Goal: Task Accomplishment & Management: Manage account settings

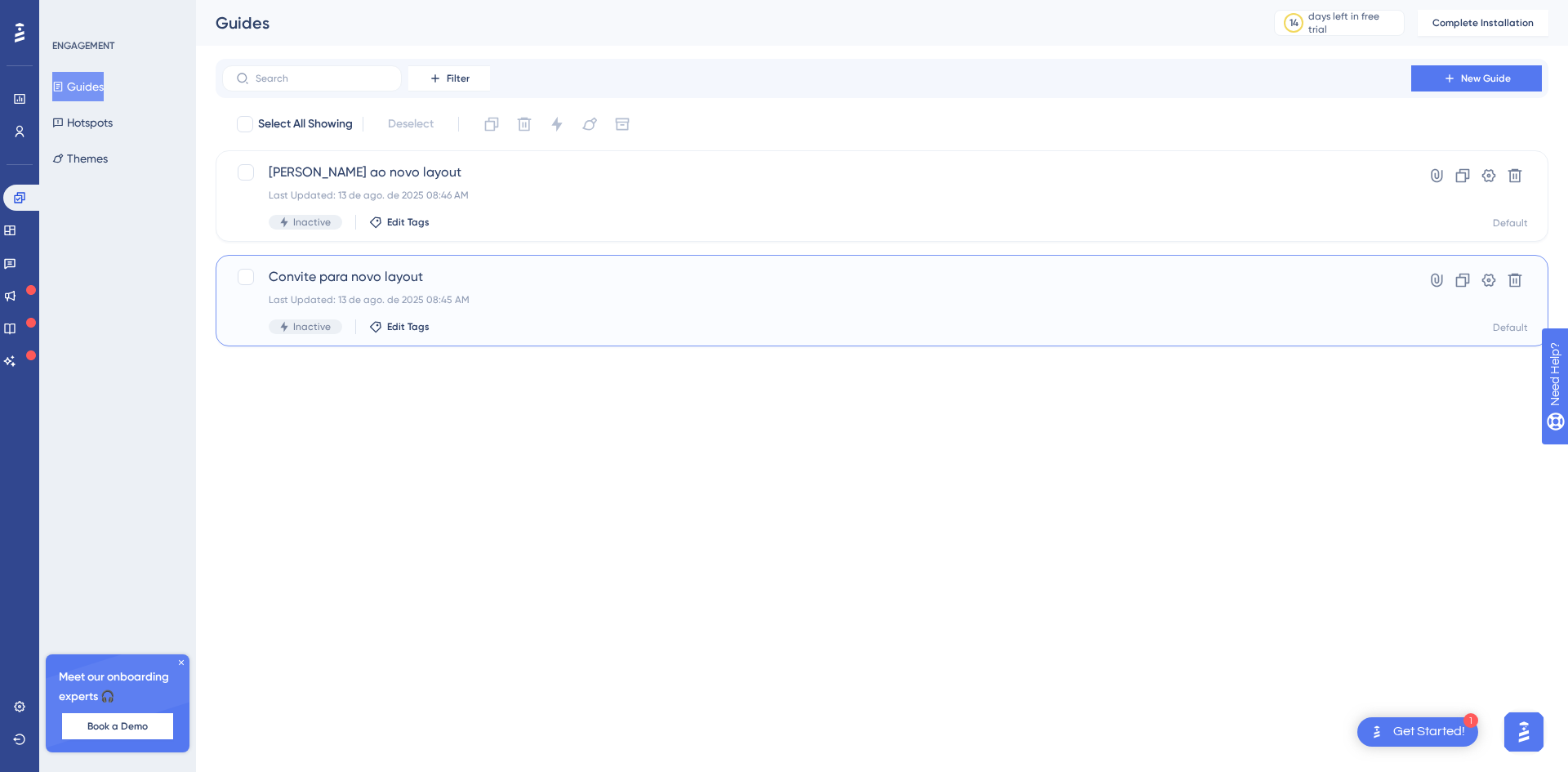
click at [383, 288] on div "Convite para novo layout Last Updated: 13 de ago. de 2025 08:45 AM Inactive Edi…" at bounding box center [816, 300] width 1096 height 67
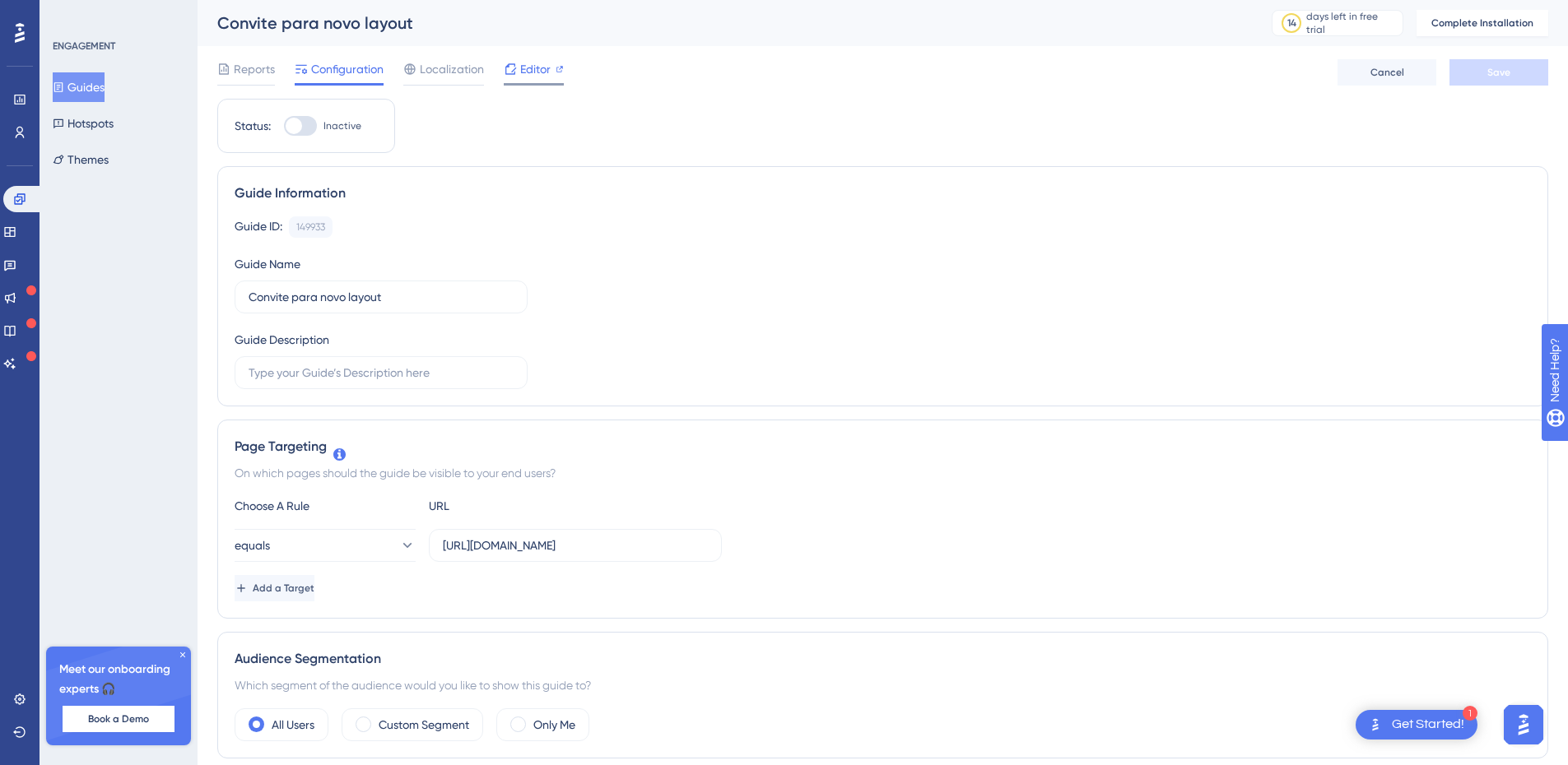
click at [520, 71] on span "Editor" at bounding box center [535, 69] width 30 height 19
click at [522, 77] on span "Editor" at bounding box center [535, 69] width 30 height 19
click at [23, 204] on icon at bounding box center [19, 199] width 13 height 13
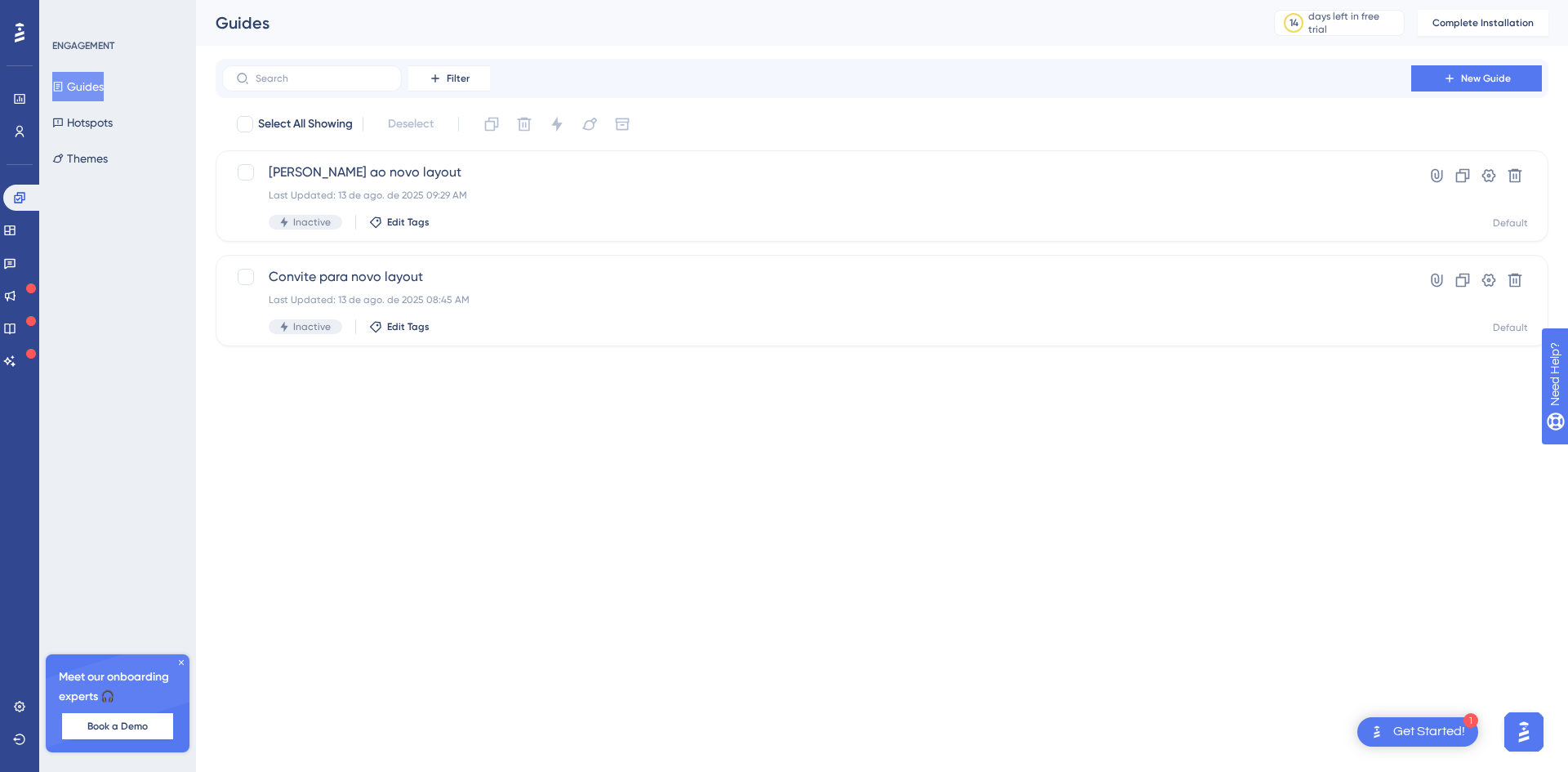
click at [102, 86] on button "Guides" at bounding box center [78, 87] width 52 height 30
click at [386, 275] on span "Convite para novo layout" at bounding box center [816, 276] width 1096 height 19
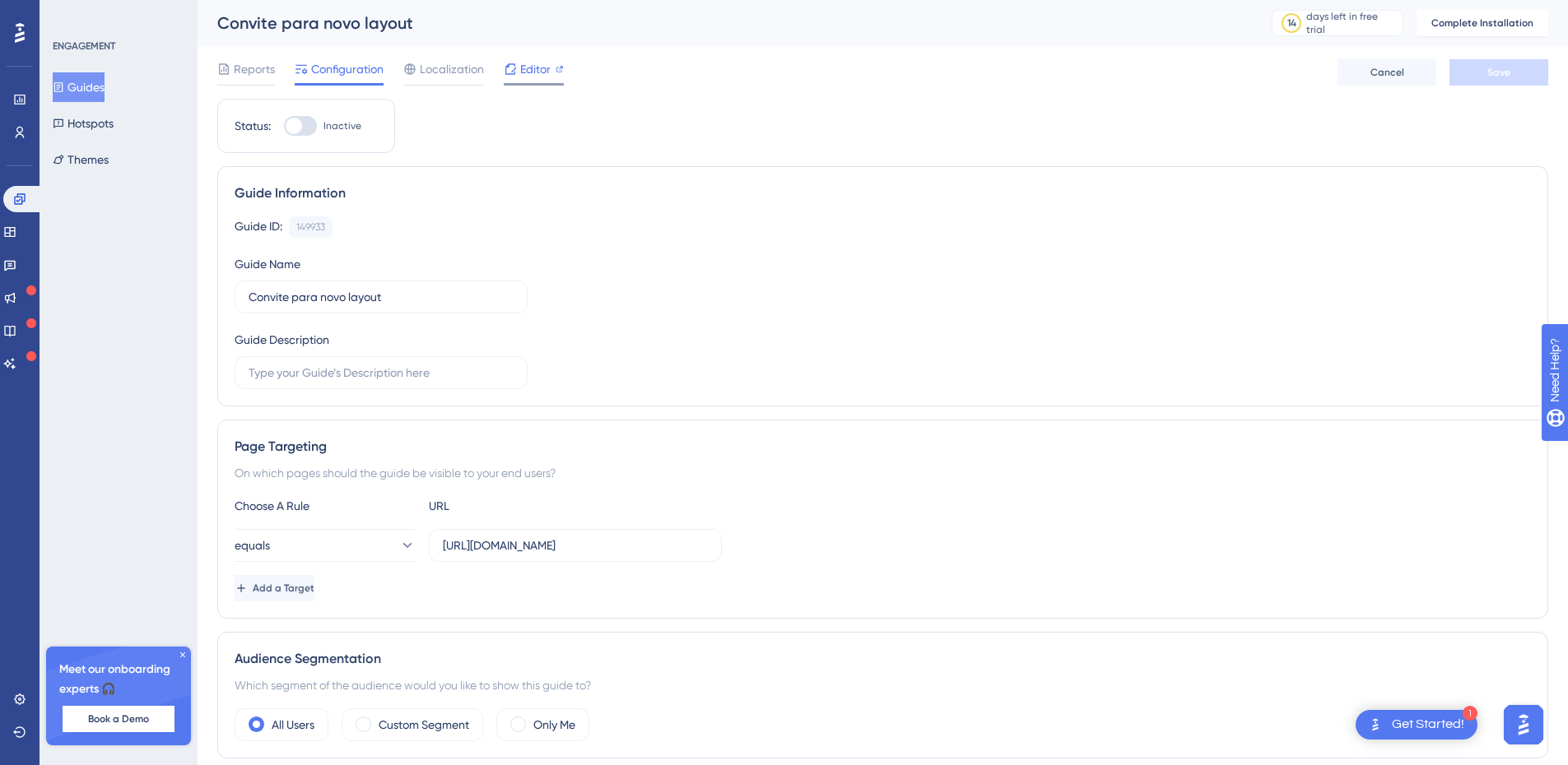
click at [530, 71] on span "Editor" at bounding box center [535, 69] width 30 height 19
click at [21, 691] on link at bounding box center [19, 700] width 13 height 27
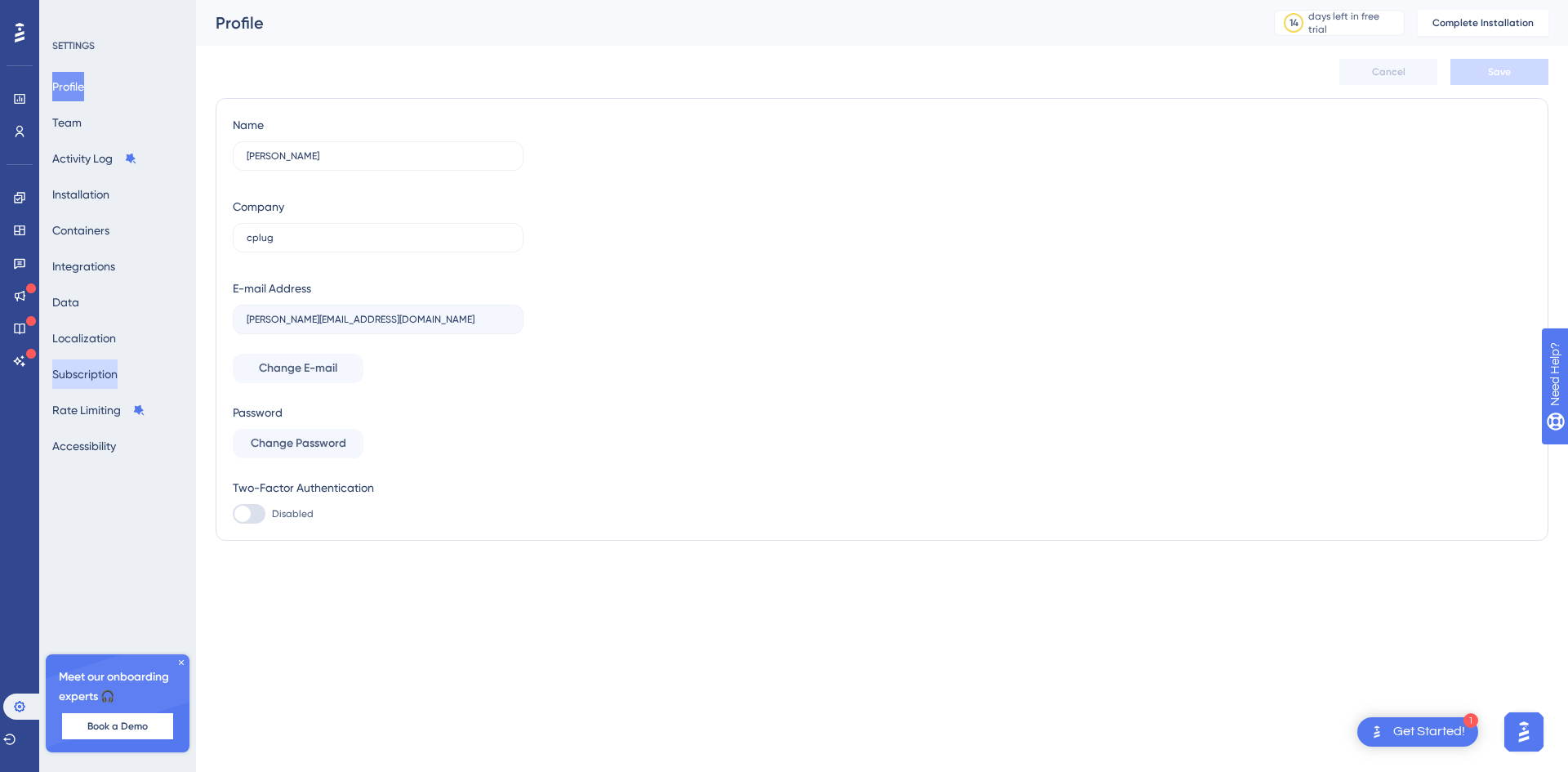
click at [101, 375] on button "Subscription" at bounding box center [85, 375] width 65 height 30
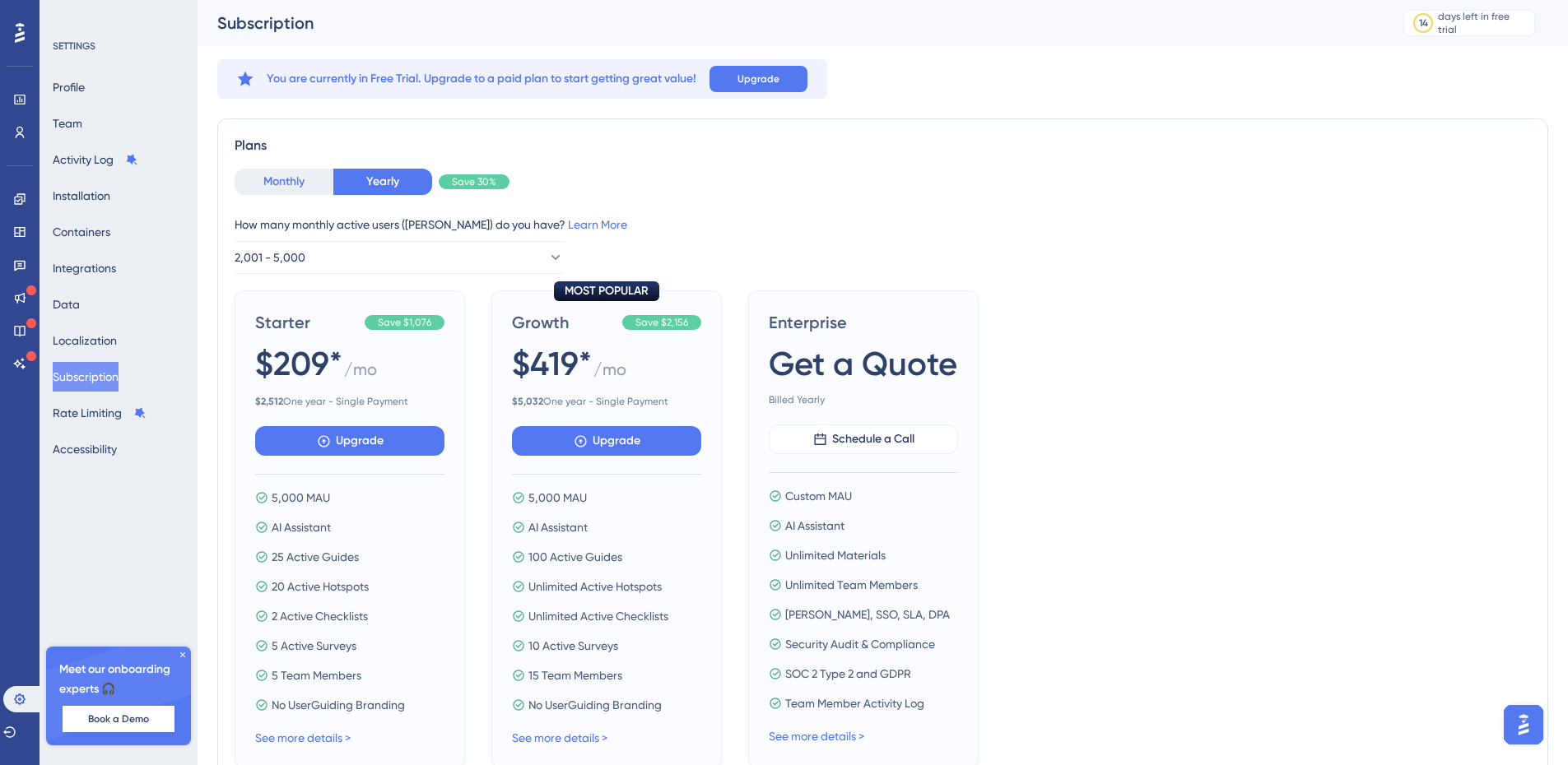
click at [257, 187] on button "Monthly" at bounding box center [284, 182] width 99 height 27
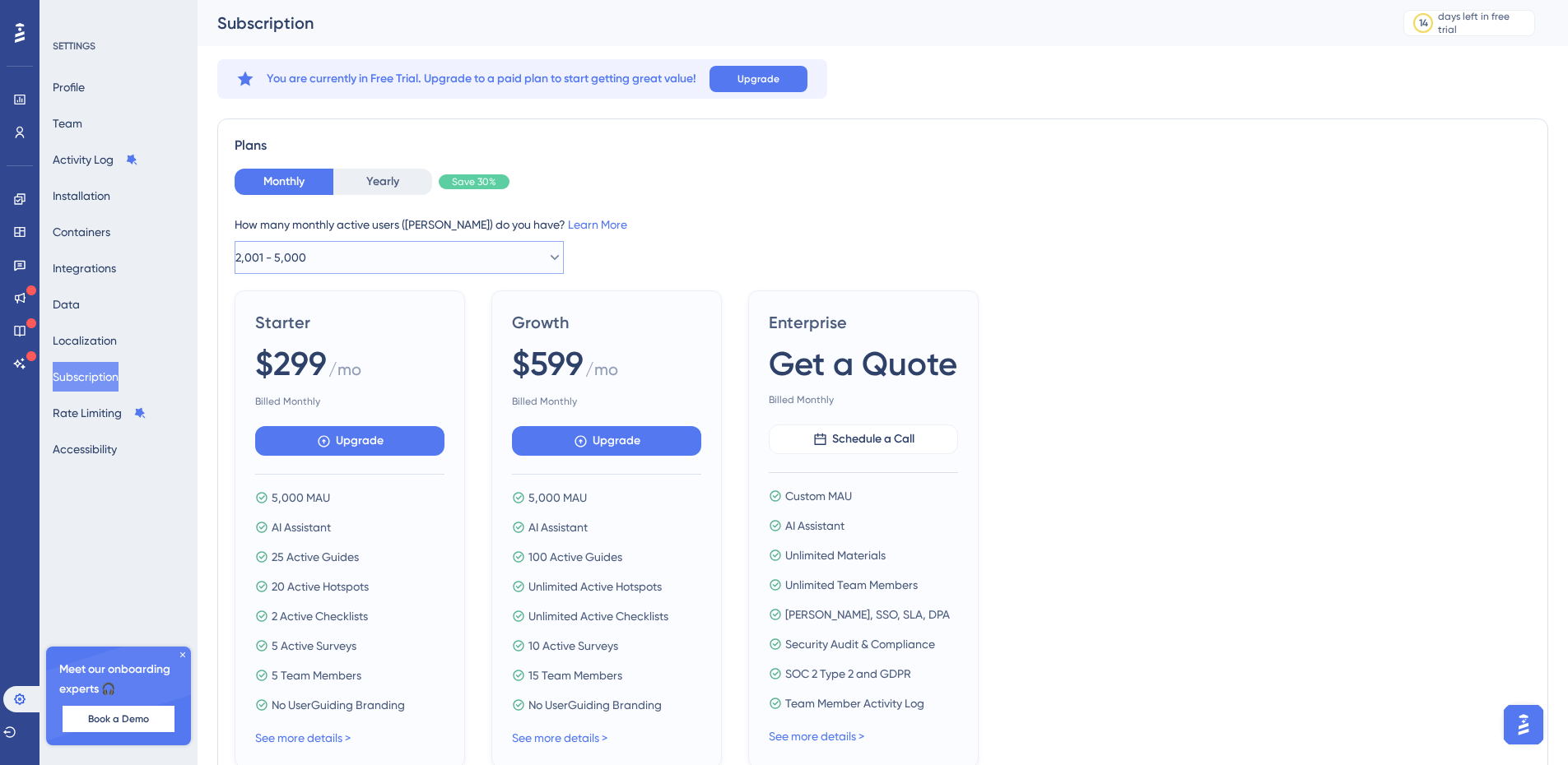
click at [323, 267] on button "2,001 - 5,000" at bounding box center [399, 257] width 329 height 33
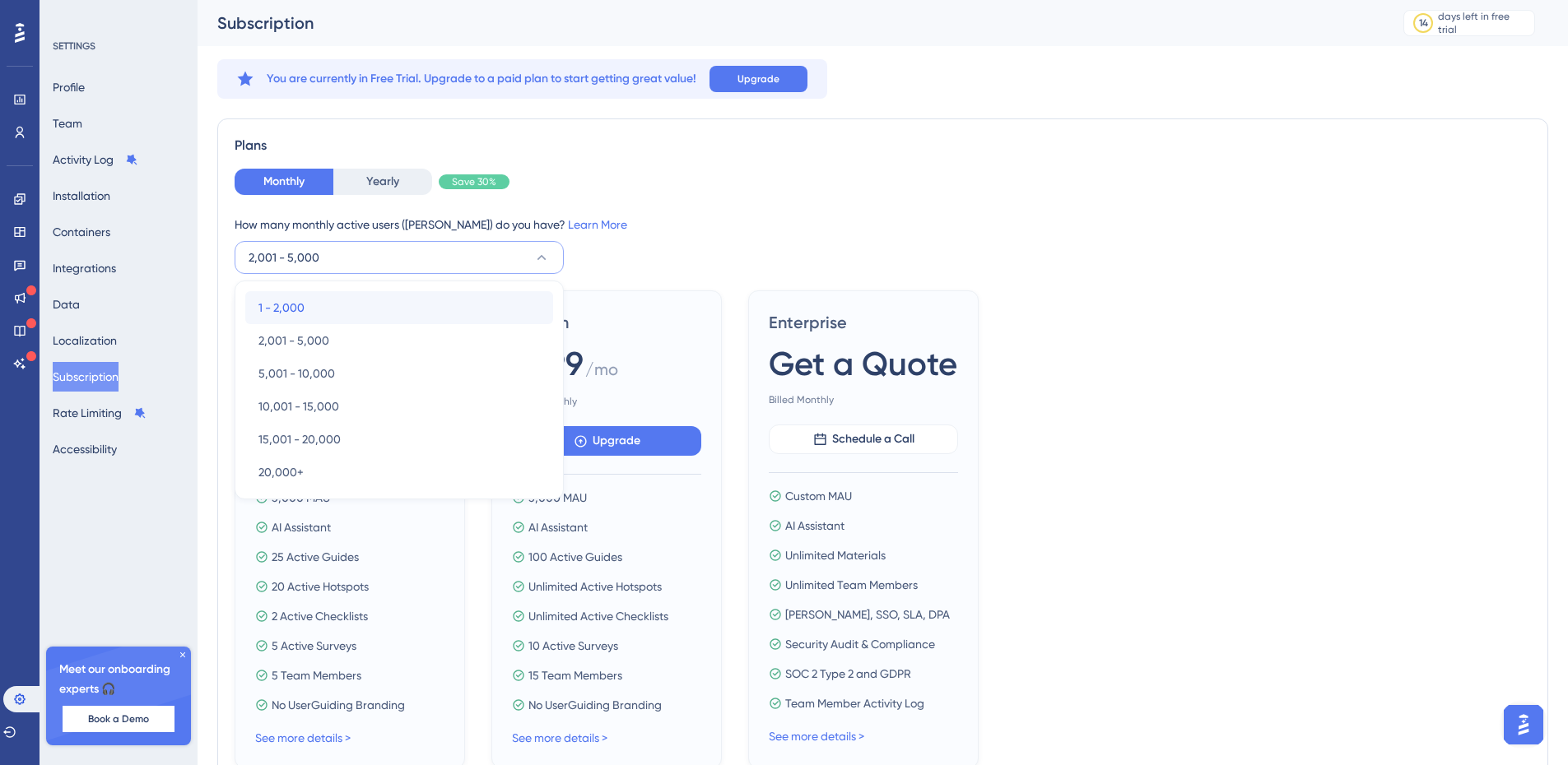
click at [302, 308] on span "1 - 2,000" at bounding box center [281, 307] width 46 height 19
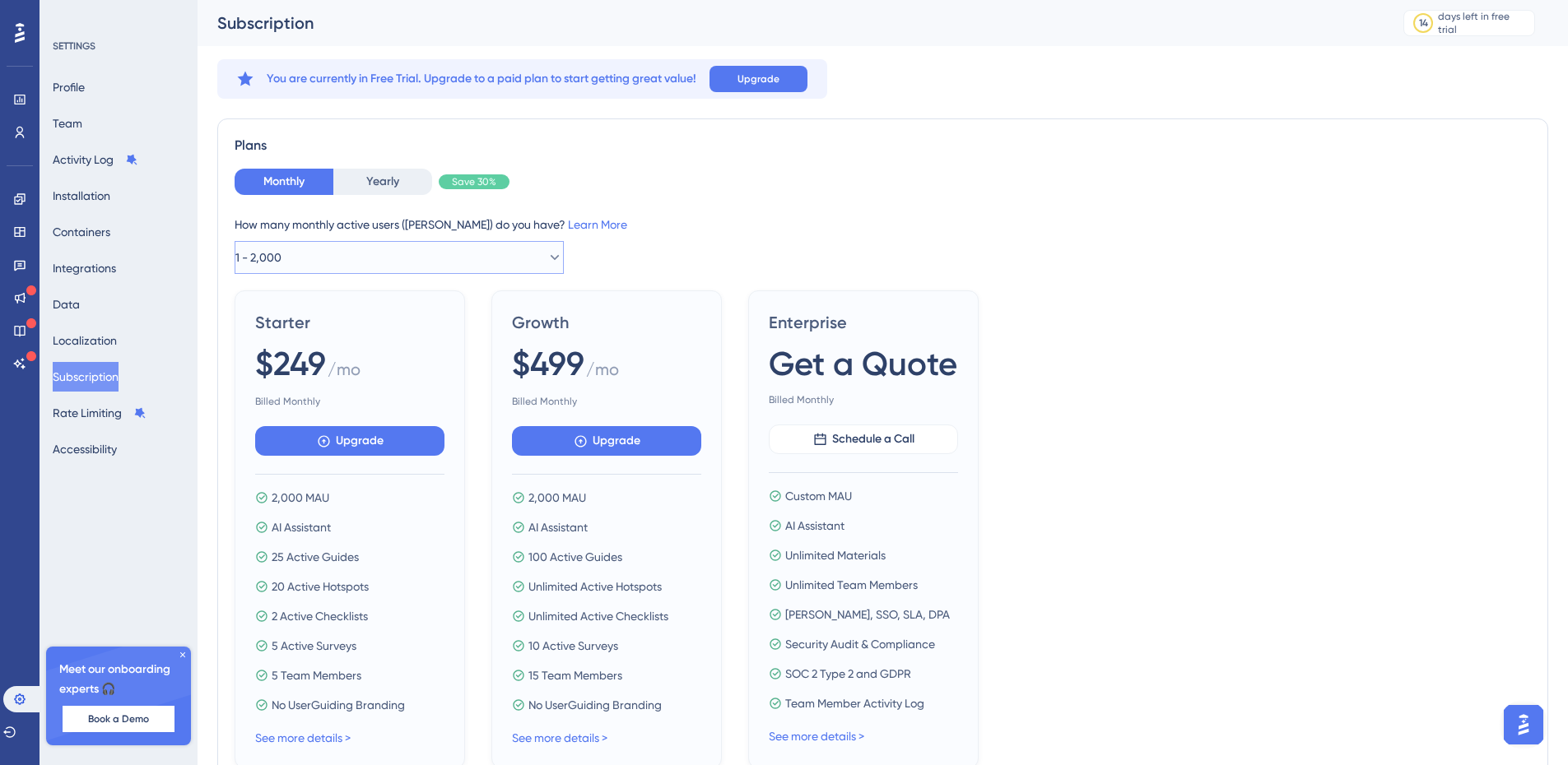
click at [315, 261] on button "1 - 2,000" at bounding box center [399, 257] width 329 height 33
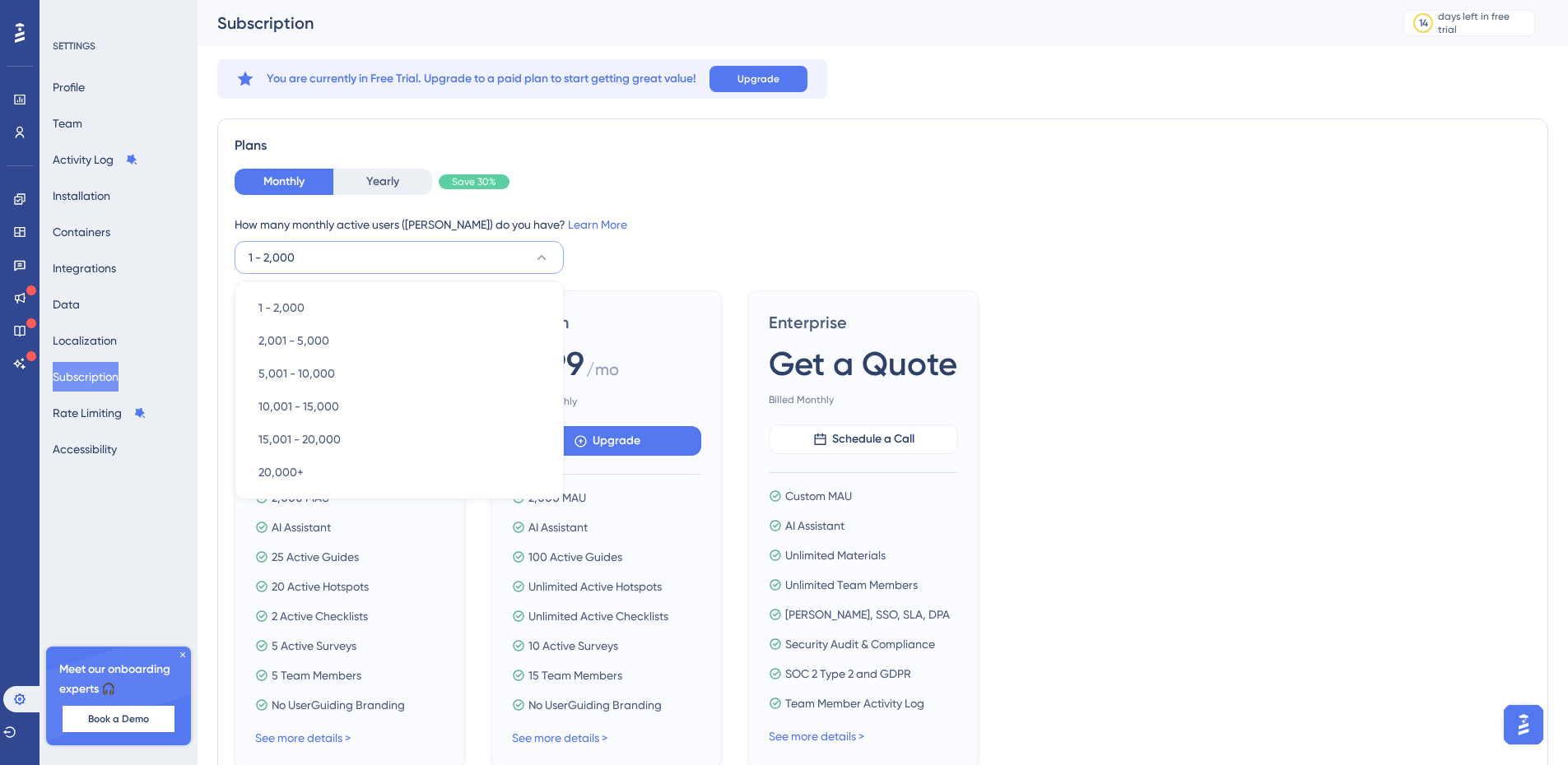
click at [869, 191] on div "Monthly Yearly Save 30%" at bounding box center [882, 182] width 1297 height 27
